Goal: Information Seeking & Learning: Learn about a topic

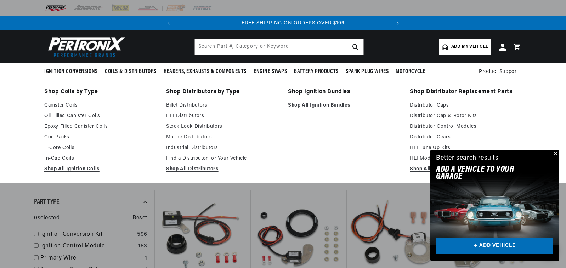
scroll to position [0, 215]
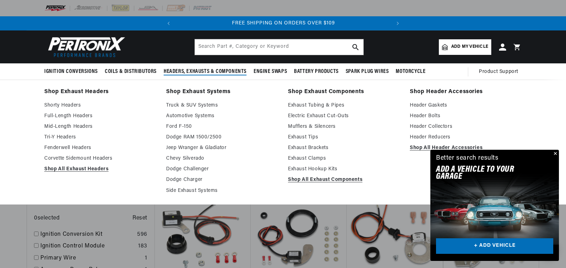
click at [187, 71] on span "Headers, Exhausts & Components" at bounding box center [205, 71] width 83 height 7
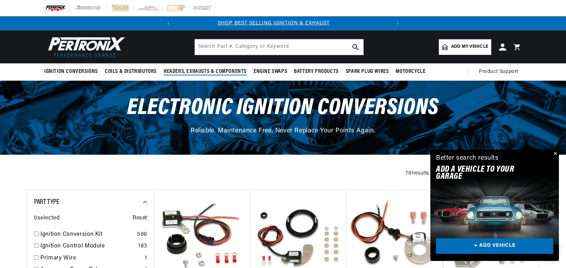
scroll to position [0, 0]
click at [198, 70] on span "Headers, Exhausts & Components" at bounding box center [205, 71] width 83 height 7
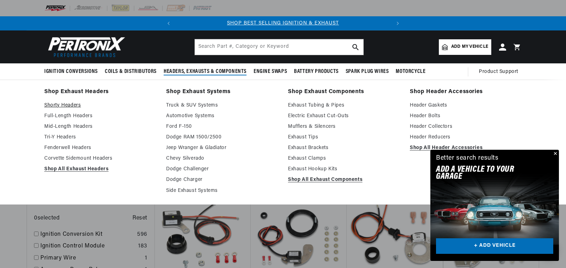
click at [68, 104] on link "Shorty Headers" at bounding box center [100, 105] width 112 height 9
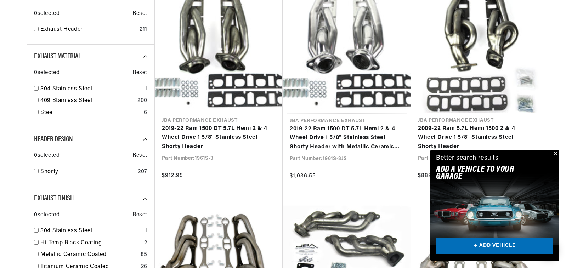
scroll to position [0, 215]
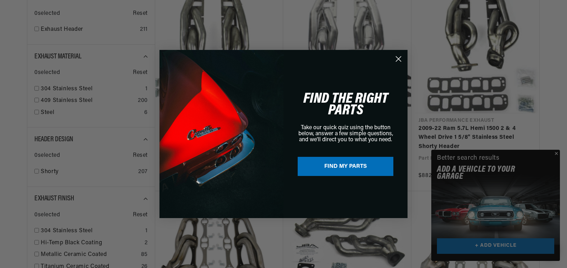
click at [556, 152] on div "Close dialog FIND THE RIGHT PARTS Take our quick quiz using the button below, a…" at bounding box center [283, 134] width 567 height 268
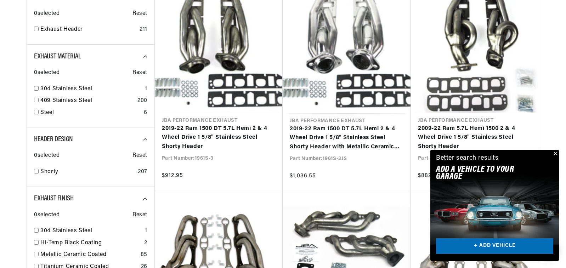
scroll to position [0, 0]
click at [557, 153] on button "Close" at bounding box center [555, 154] width 9 height 9
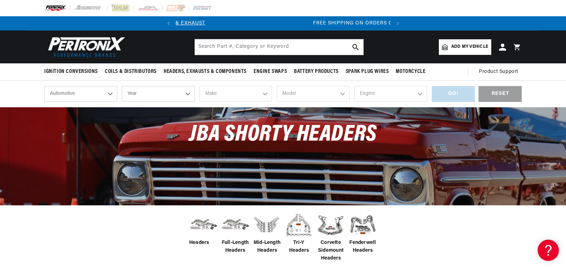
scroll to position [0, 215]
click at [111, 94] on select "Automotive Agricultural Industrial Marine Motorcycle" at bounding box center [80, 94] width 73 height 16
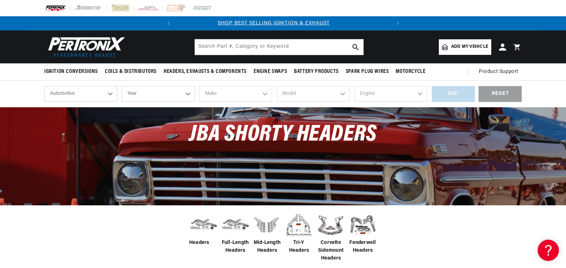
scroll to position [0, 0]
click at [188, 94] on select "Year 2026 2025 2024 2023 2022 2021 2020 2019 2018 2017 2016 2015 2014 2013 2012…" at bounding box center [158, 94] width 73 height 16
select select "1949"
click at [122, 86] on select "Year 2026 2025 2024 2023 2022 2021 2020 2019 2018 2017 2016 2015 2014 2013 2012…" at bounding box center [158, 94] width 73 height 16
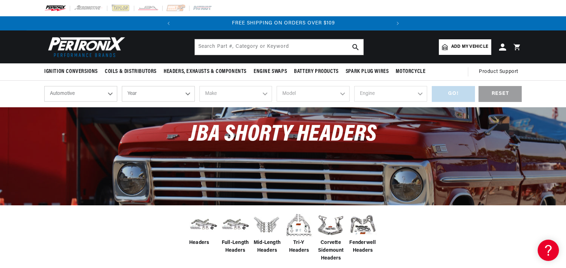
select select "1949"
click at [262, 95] on select "Make Austin Chevrolet Chrysler Citroen Crosley Ford Healey Hillman HRG Hudson J…" at bounding box center [236, 94] width 73 height 16
select select "Ford"
click at [200, 86] on select "Make Austin Chevrolet Chrysler Citroen Crosley Ford Healey Hillman HRG Hudson J…" at bounding box center [236, 94] width 73 height 16
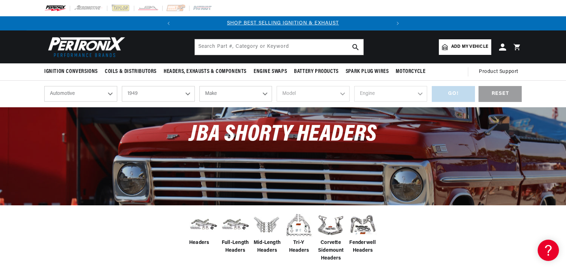
select select "Ford"
click at [342, 94] on select "Model Deluxe F-1 Ford" at bounding box center [313, 94] width 73 height 16
select select "F-1"
click at [277, 86] on select "Model Deluxe F-1 Ford" at bounding box center [313, 94] width 73 height 16
select select "F-1"
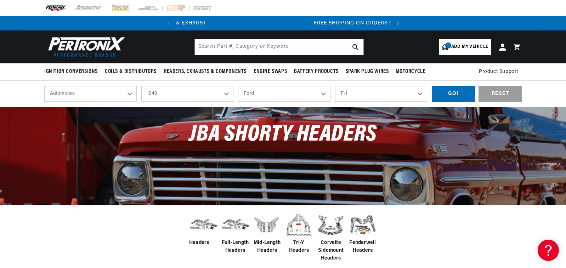
scroll to position [0, 215]
click at [451, 96] on div "GO!" at bounding box center [453, 94] width 43 height 16
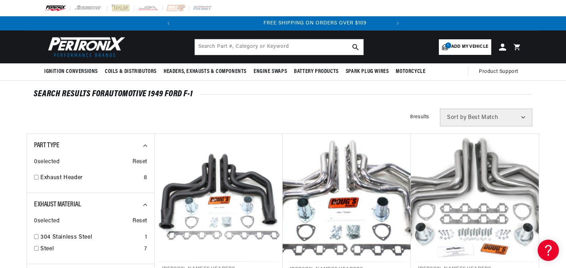
scroll to position [0, 215]
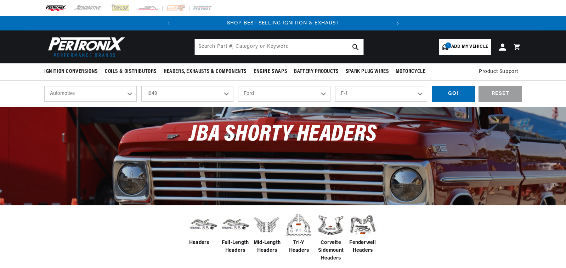
select select "1949"
select select "Ford"
select select "F-1"
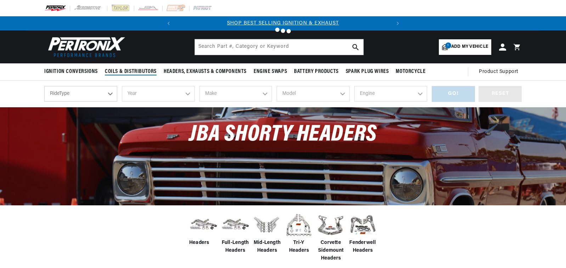
select select "1949"
select select "Ford"
select select "F-1"
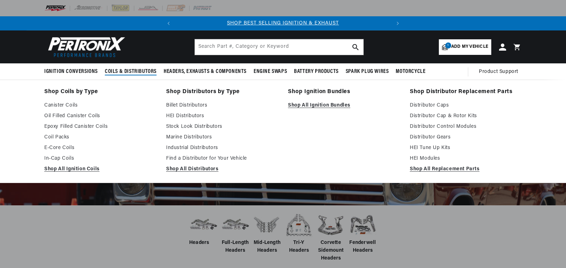
click at [132, 72] on span "Coils & Distributors" at bounding box center [131, 71] width 52 height 7
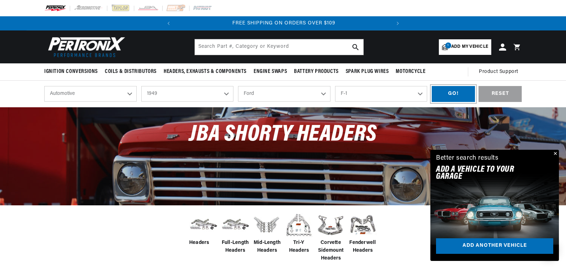
click at [447, 94] on div "GO!" at bounding box center [453, 94] width 43 height 16
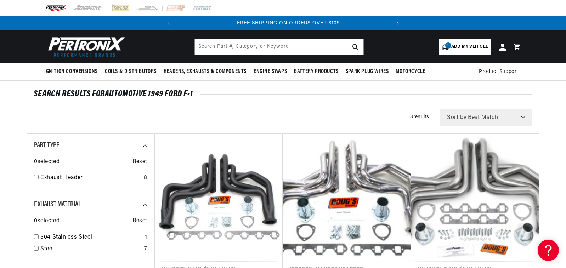
scroll to position [0, 215]
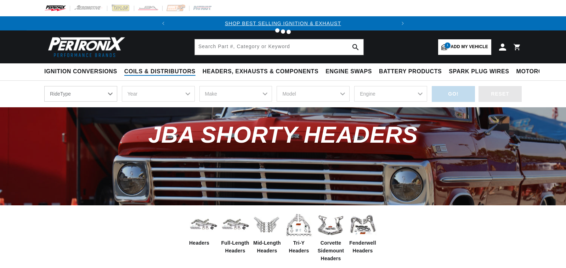
select select "1949"
select select "Ford"
select select "F-1"
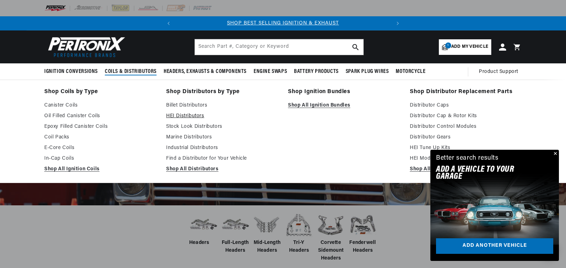
click at [187, 114] on link "HEI Distributors" at bounding box center [222, 116] width 112 height 9
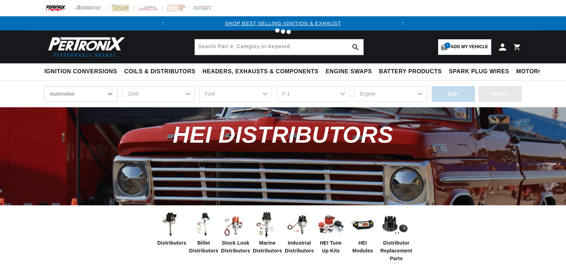
select select "1949"
select select "Ford"
select select "F-1"
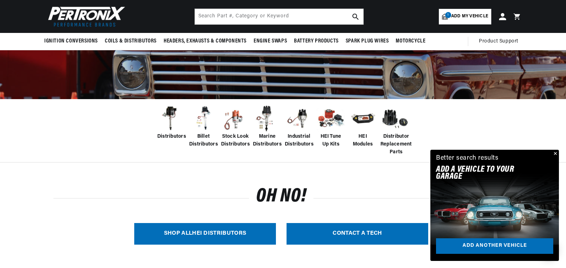
click at [167, 121] on img at bounding box center [171, 119] width 28 height 28
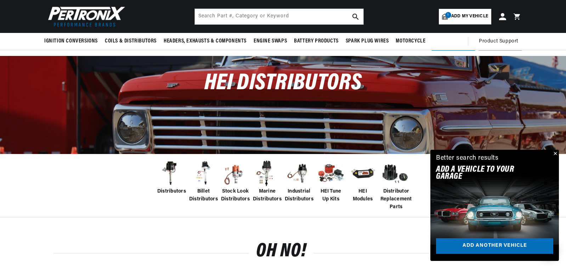
scroll to position [35, 0]
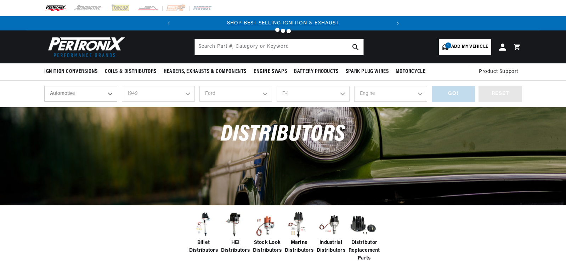
scroll to position [36, 0]
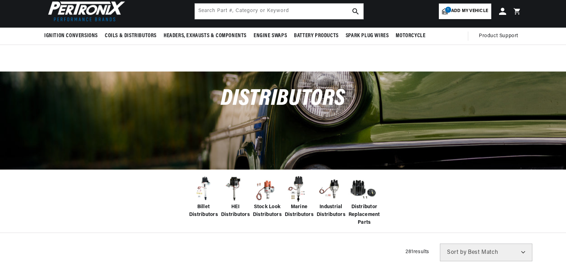
select select "1949"
select select "Ford"
select select "F-1"
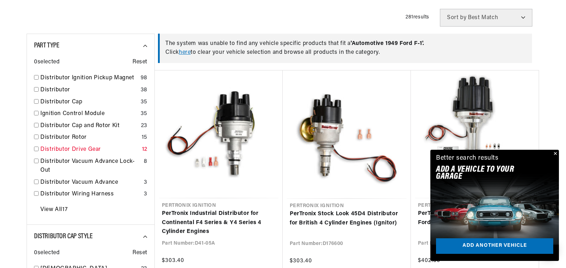
scroll to position [284, 0]
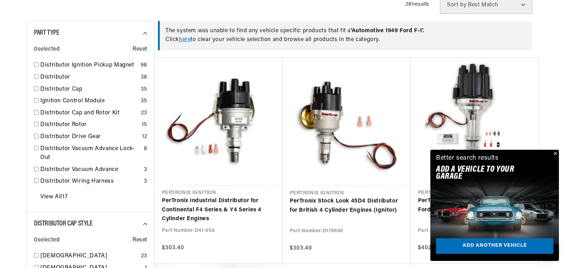
click at [554, 151] on button "Close" at bounding box center [555, 154] width 9 height 9
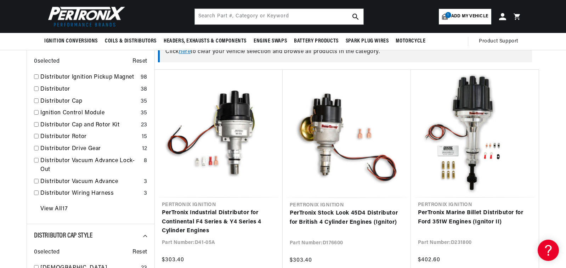
scroll to position [248, 0]
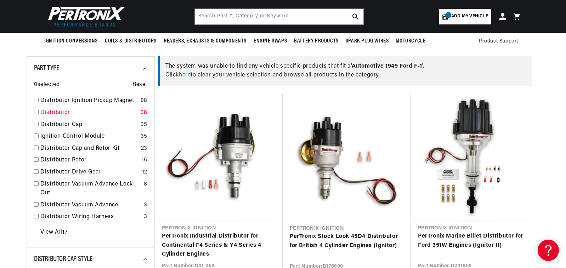
click at [54, 112] on link "Distributor" at bounding box center [88, 112] width 97 height 9
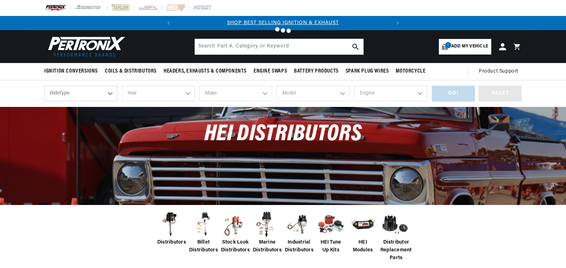
select select "1949"
select select "Ford"
select select "F-1"
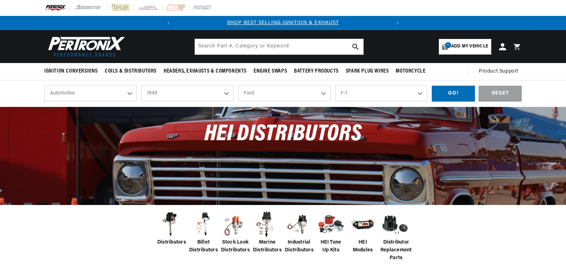
scroll to position [0, 0]
